Goal: Transaction & Acquisition: Purchase product/service

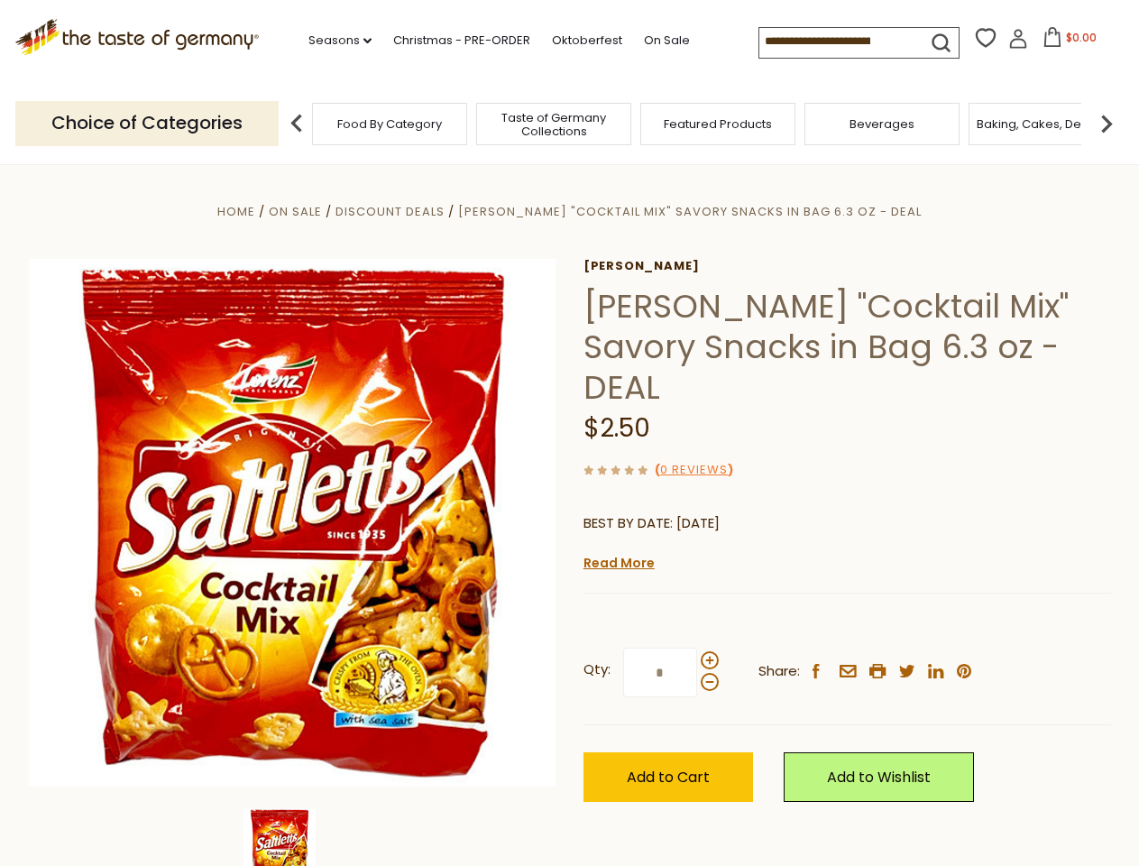
click at [569, 433] on div "Home On Sale Discount Deals [PERSON_NAME] "Cocktail Mix" Savory Snacks in Bag 6…" at bounding box center [569, 547] width 1109 height 694
click at [333, 41] on link "Seasons dropdown_arrow" at bounding box center [339, 41] width 63 height 20
click at [837, 41] on input at bounding box center [835, 40] width 152 height 25
click at [1066, 42] on span "$0.00" at bounding box center [1081, 37] width 31 height 15
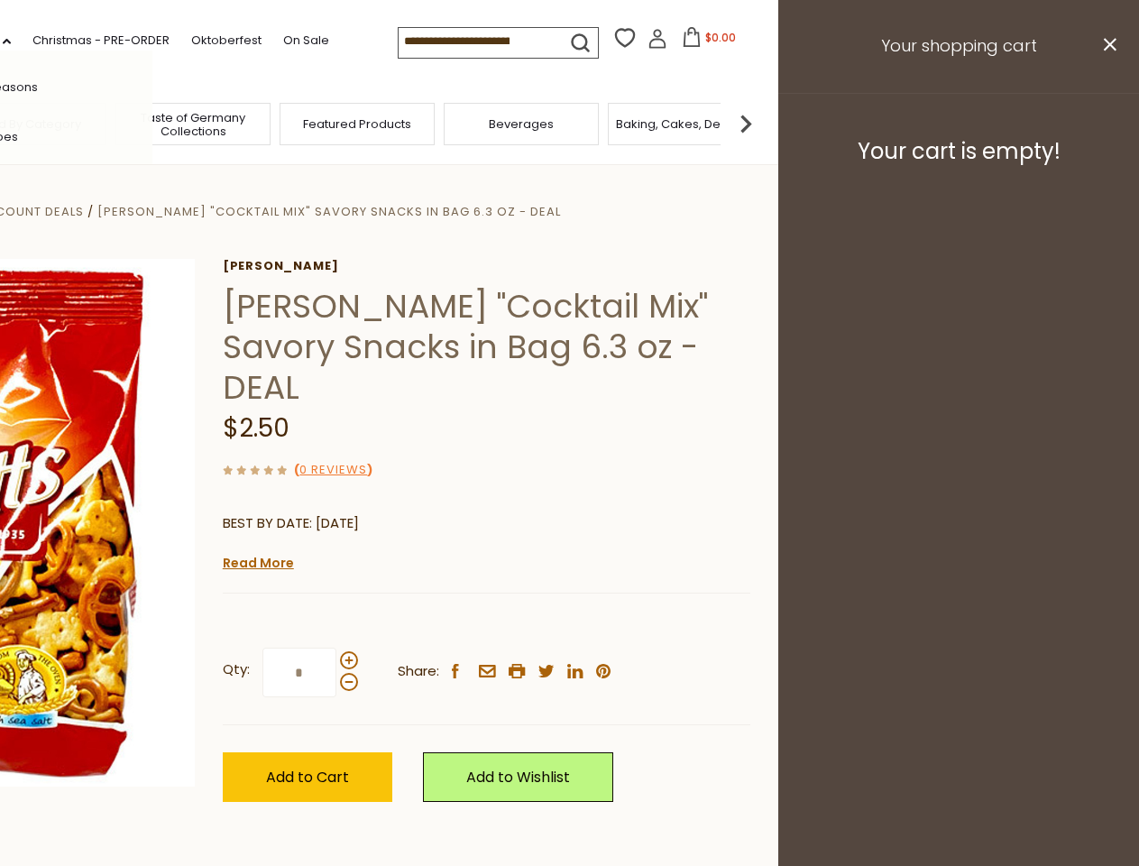
click at [152, 123] on div "All Seasons Recipes Game Day [DATE] [DATE] [DATE][PERSON_NAME] [DATE] Springfes…" at bounding box center [50, 432] width 205 height 765
click at [764, 123] on img at bounding box center [746, 124] width 36 height 36
click at [569, 515] on div "[PERSON_NAME] "Cocktail Mix" Savory Snacks in Bag 6.3 oz - DEAL $2.50 ( 0 Revie…" at bounding box center [487, 550] width 528 height 583
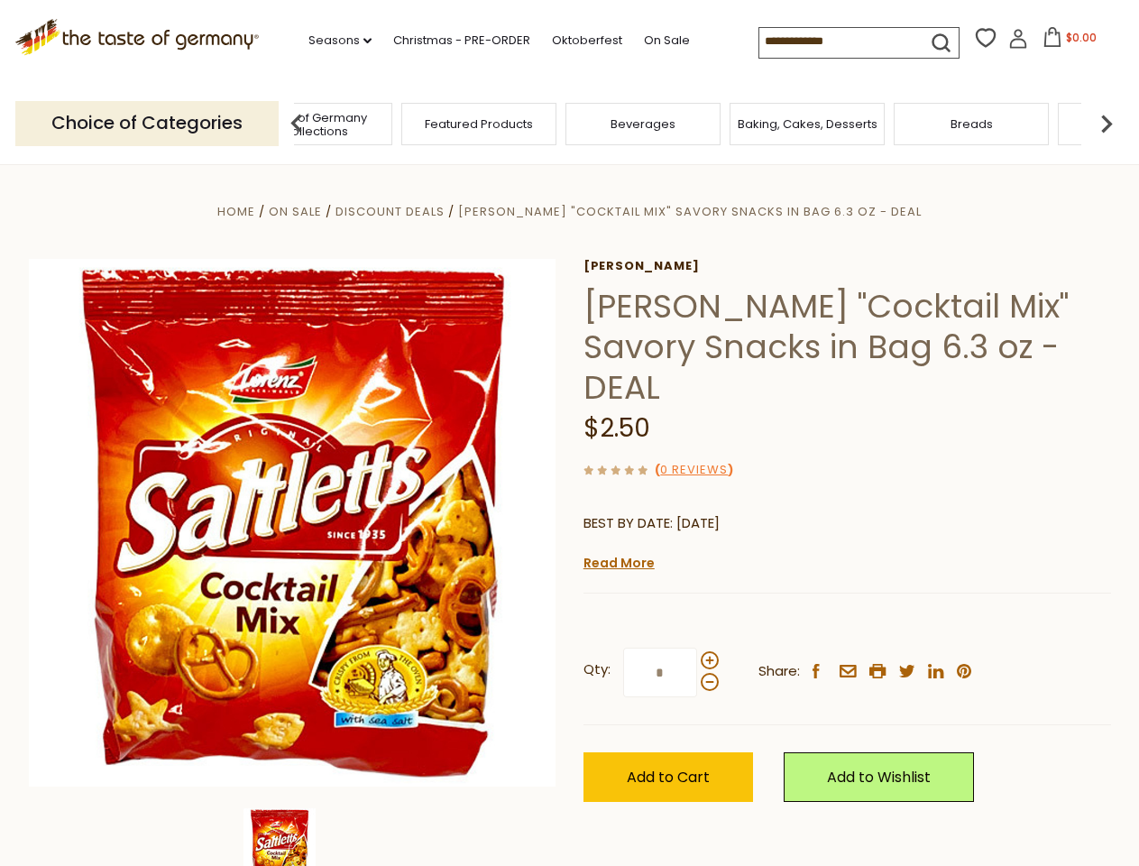
click at [292, 837] on div "Home On Sale Discount Deals [PERSON_NAME] "Cocktail Mix" Savory Snacks in Bag 6…" at bounding box center [569, 547] width 1109 height 694
click at [618, 554] on link "Read More" at bounding box center [618, 563] width 71 height 18
